Goal: Information Seeking & Learning: Learn about a topic

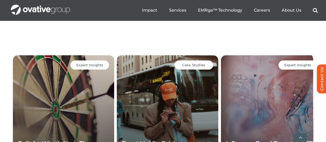
scroll to position [1314, 0]
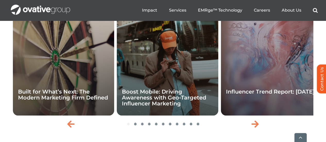
drag, startPoint x: 86, startPoint y: 82, endPoint x: 11, endPoint y: 69, distance: 76.0
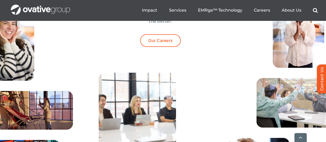
scroll to position [1964, 0]
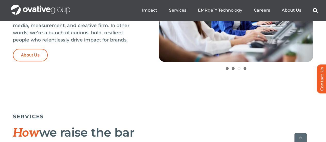
scroll to position [263, 0]
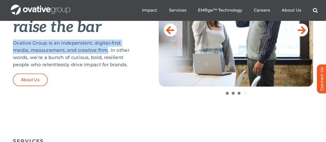
drag, startPoint x: 103, startPoint y: 43, endPoint x: 8, endPoint y: 33, distance: 95.1
click at [13, 39] on p "Ovative Group is an independent, digital-first media, measurement, and creative…" at bounding box center [73, 53] width 120 height 29
copy p "Ovative Group is an independent, digital-first media, measurement, and creative…"
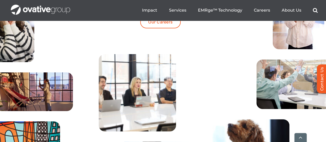
scroll to position [1964, 0]
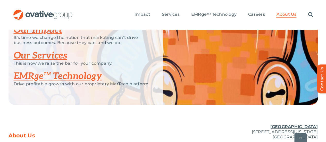
scroll to position [1183, 0]
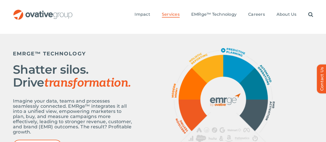
scroll to position [180, 0]
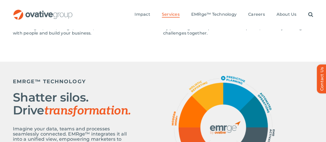
click at [258, 80] on img at bounding box center [223, 126] width 103 height 101
drag, startPoint x: 243, startPoint y: 64, endPoint x: 213, endPoint y: 58, distance: 31.0
click at [243, 76] on img at bounding box center [223, 126] width 103 height 101
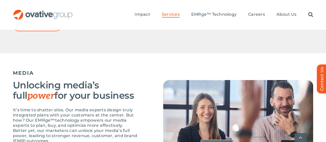
scroll to position [335, 0]
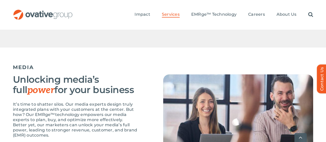
click at [70, 102] on p "It’s time to shatter silos. Our media experts design truly integrated plans wit…" at bounding box center [75, 120] width 124 height 36
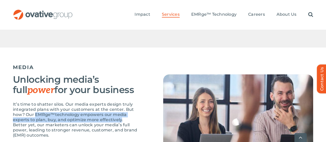
copy p "EMRge™technology empowers our media experts to plan, buy, and optimize more eff…"
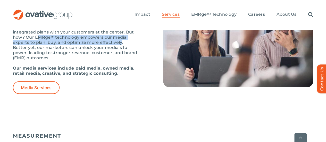
scroll to position [438, 0]
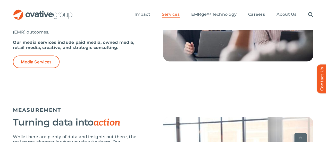
drag, startPoint x: 67, startPoint y: 85, endPoint x: 96, endPoint y: 97, distance: 31.0
copy p "advanced marketing sciences and proprietary technology, makes sense of the comp…"
drag, startPoint x: 103, startPoint y: 126, endPoint x: 70, endPoint y: 113, distance: 35.6
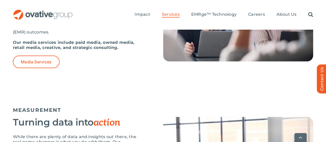
copy strong "include MMM and incrementality modeling, testing and experimentation, holistic …"
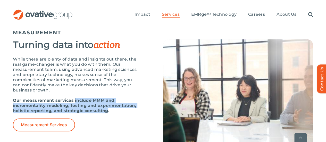
scroll to position [567, 0]
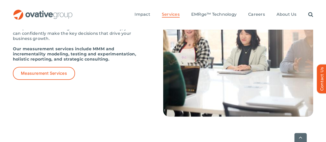
drag, startPoint x: 33, startPoint y: 132, endPoint x: 56, endPoint y: 118, distance: 27.0
copy strong "include creative strategy and development, intelligence and auditing, and creat…"
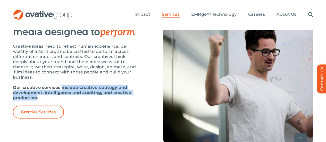
scroll to position [721, 0]
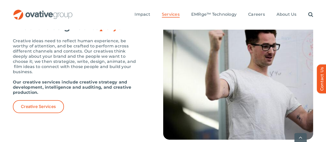
drag, startPoint x: 76, startPoint y: 105, endPoint x: 62, endPoint y: 99, distance: 15.2
copy strong "cover customer, media strategy, retail media, and measurement"
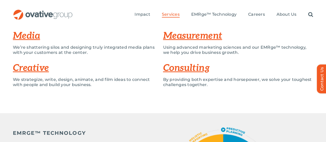
scroll to position [103, 0]
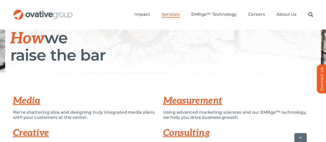
scroll to position [180, 0]
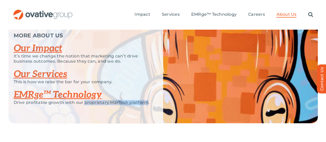
drag, startPoint x: 147, startPoint y: 67, endPoint x: 85, endPoint y: 68, distance: 62.3
click at [85, 100] on p "Drive profitable growth with our proprietary MarTech platform." at bounding box center [82, 102] width 137 height 5
copy p "proprietary MarTech platform"
click at [108, 100] on div "Drive profitable growth with our proprietary MarTech platform." at bounding box center [82, 105] width 137 height 10
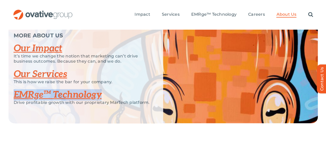
drag, startPoint x: 13, startPoint y: 56, endPoint x: 101, endPoint y: 57, distance: 88.6
click at [101, 57] on div "MORE ABOUT US Our Impact It’s time we change the notion that marketing can’t dr…" at bounding box center [85, 71] width 155 height 103
copy link "EMRge™ Technology"
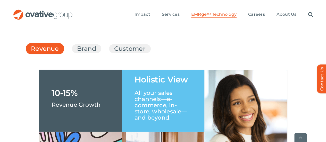
scroll to position [787, 0]
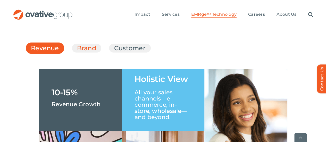
click at [77, 44] on link "Brand" at bounding box center [86, 48] width 19 height 9
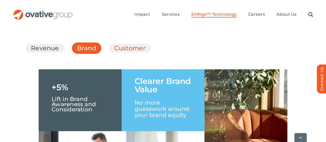
click at [114, 44] on link "Customer" at bounding box center [129, 48] width 31 height 9
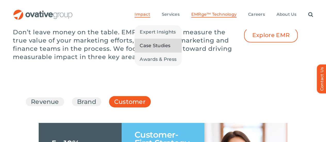
scroll to position [670, 0]
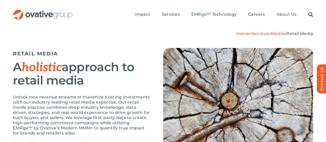
scroll to position [26, 0]
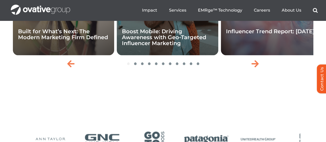
scroll to position [1339, 0]
